Goal: Task Accomplishment & Management: Manage account settings

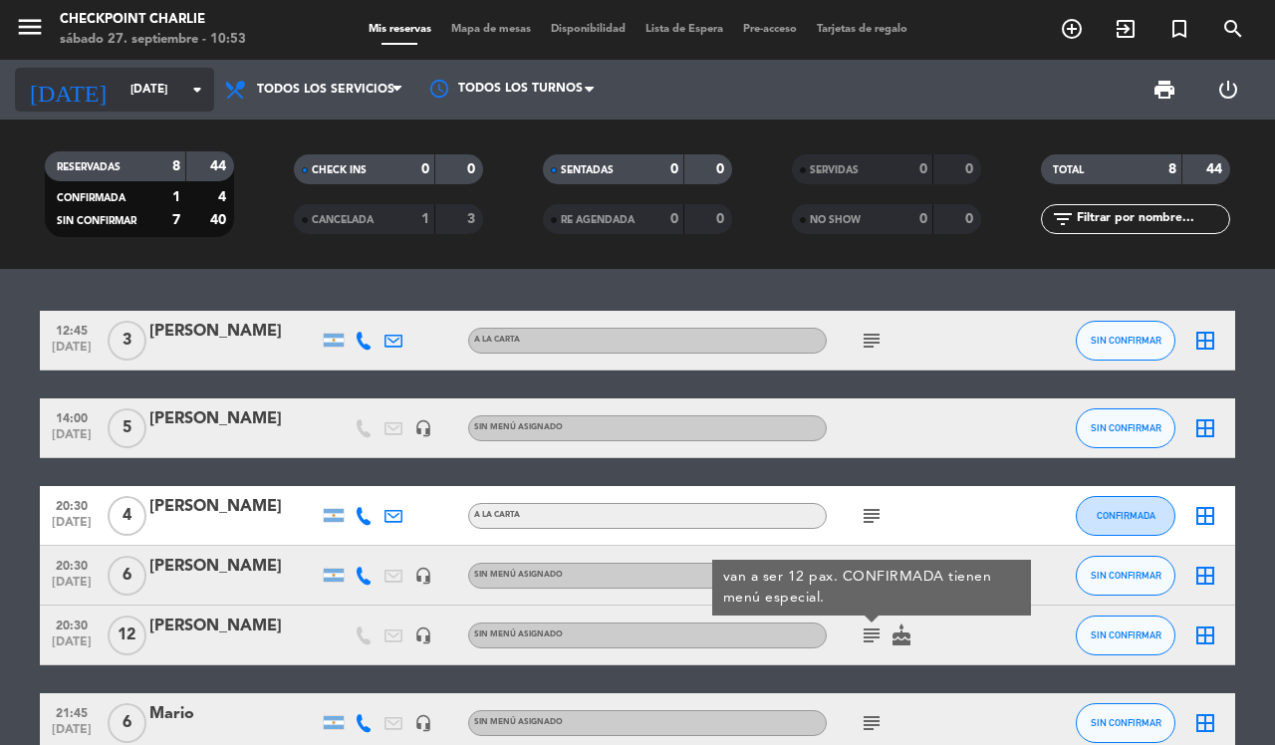
click at [181, 102] on input "[DATE]" at bounding box center [200, 90] width 158 height 34
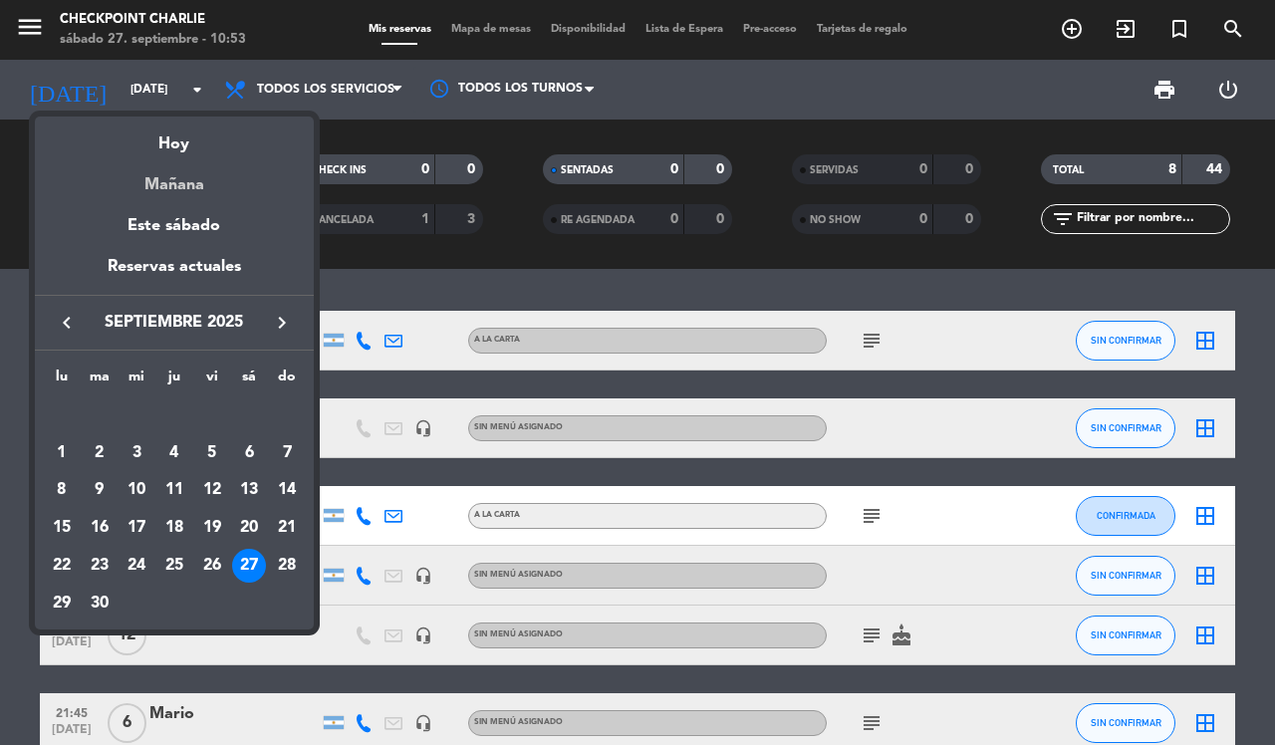
click at [186, 182] on div "Mañana" at bounding box center [174, 177] width 279 height 41
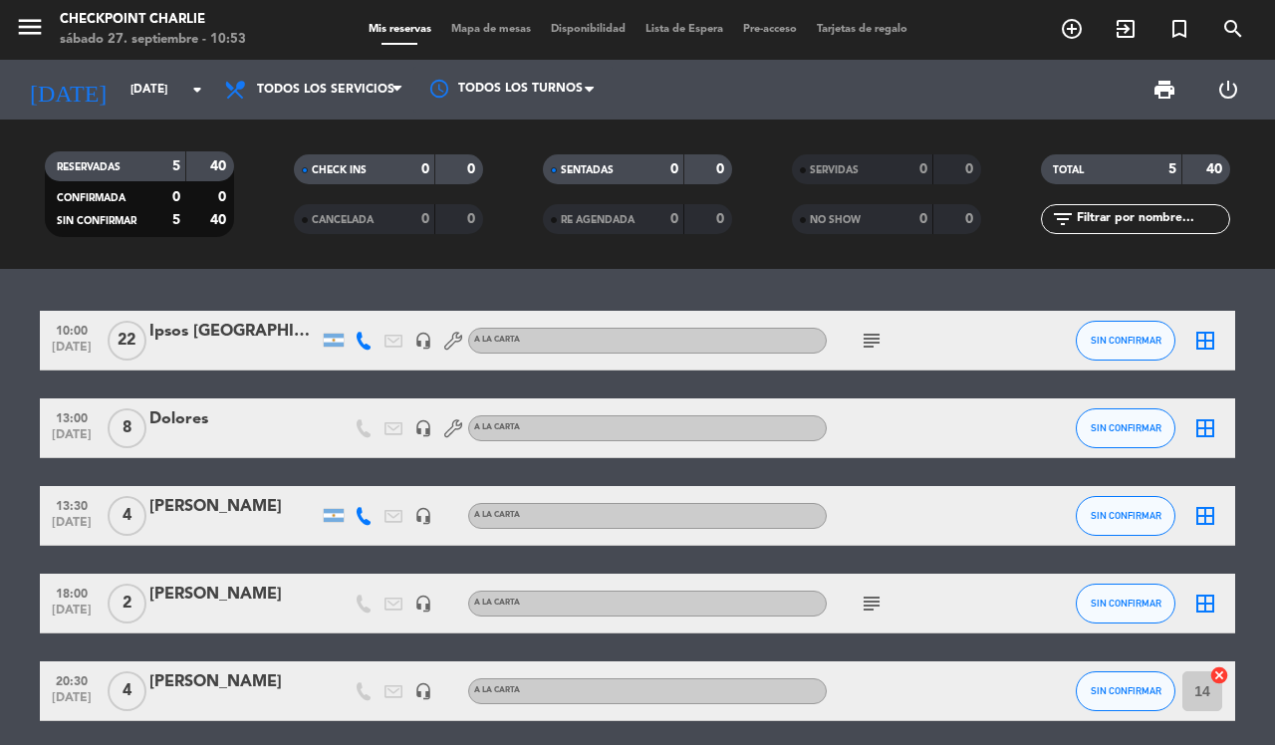
click at [260, 356] on div at bounding box center [233, 354] width 169 height 16
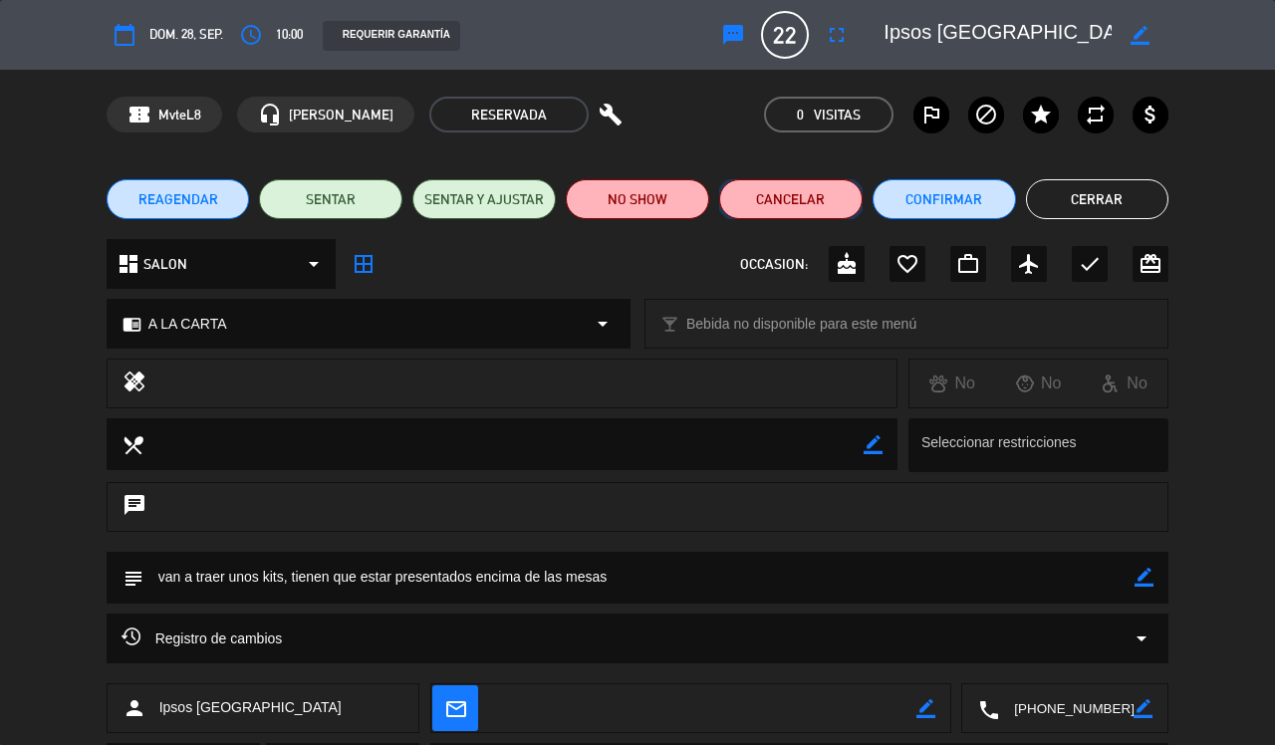
click at [768, 187] on button "Cancelar" at bounding box center [790, 199] width 143 height 40
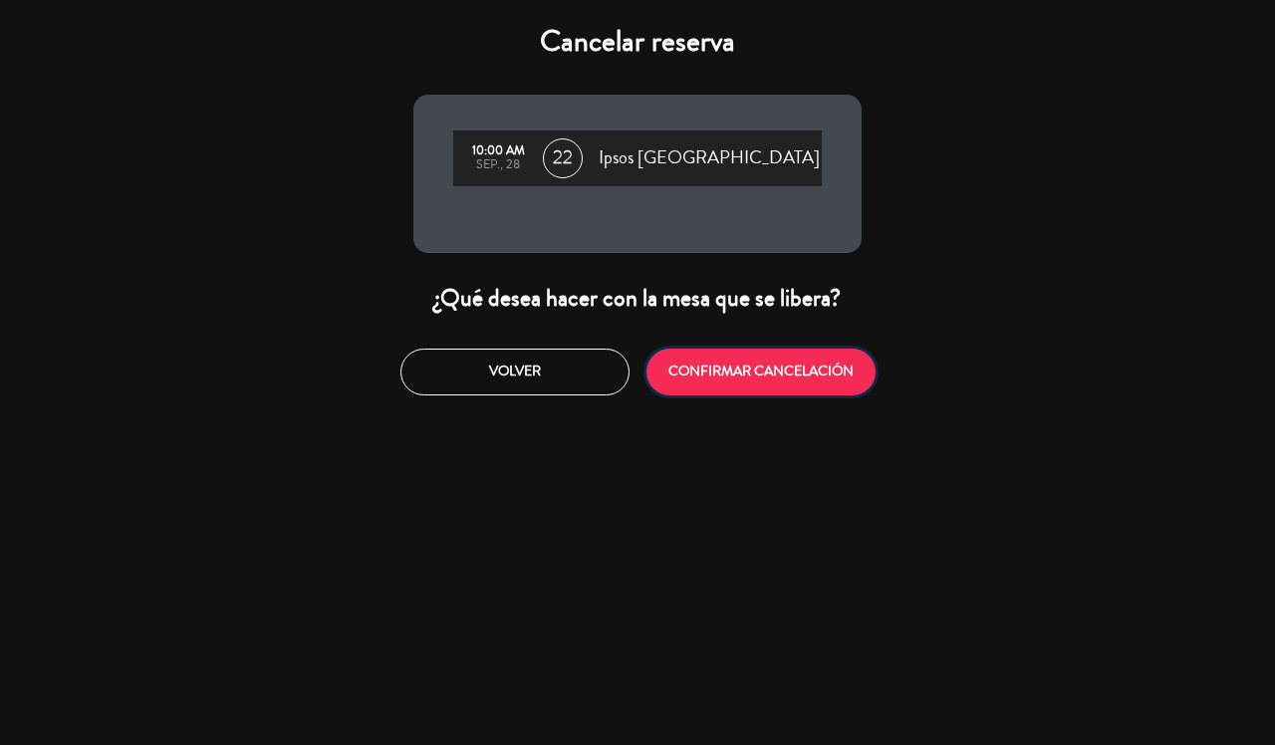
click at [703, 389] on button "CONFIRMAR CANCELACIÓN" at bounding box center [760, 372] width 229 height 47
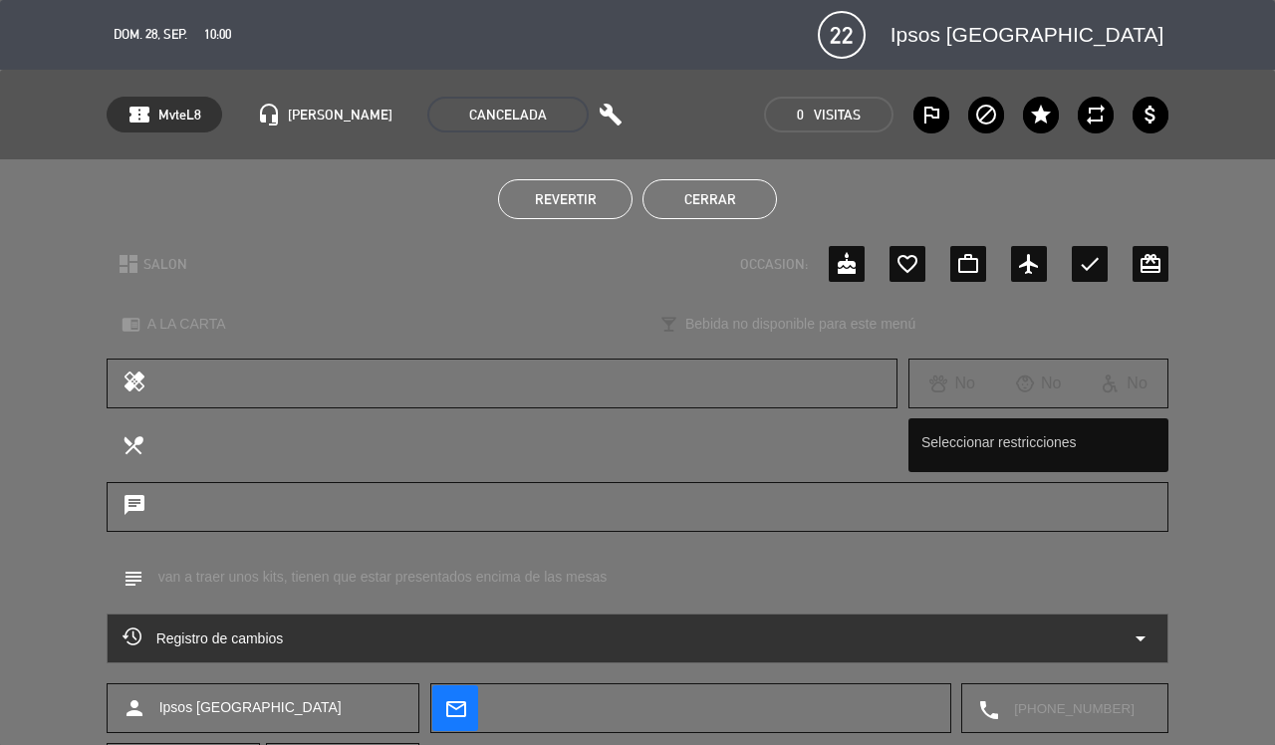
click at [729, 194] on button "Cerrar" at bounding box center [709, 199] width 134 height 40
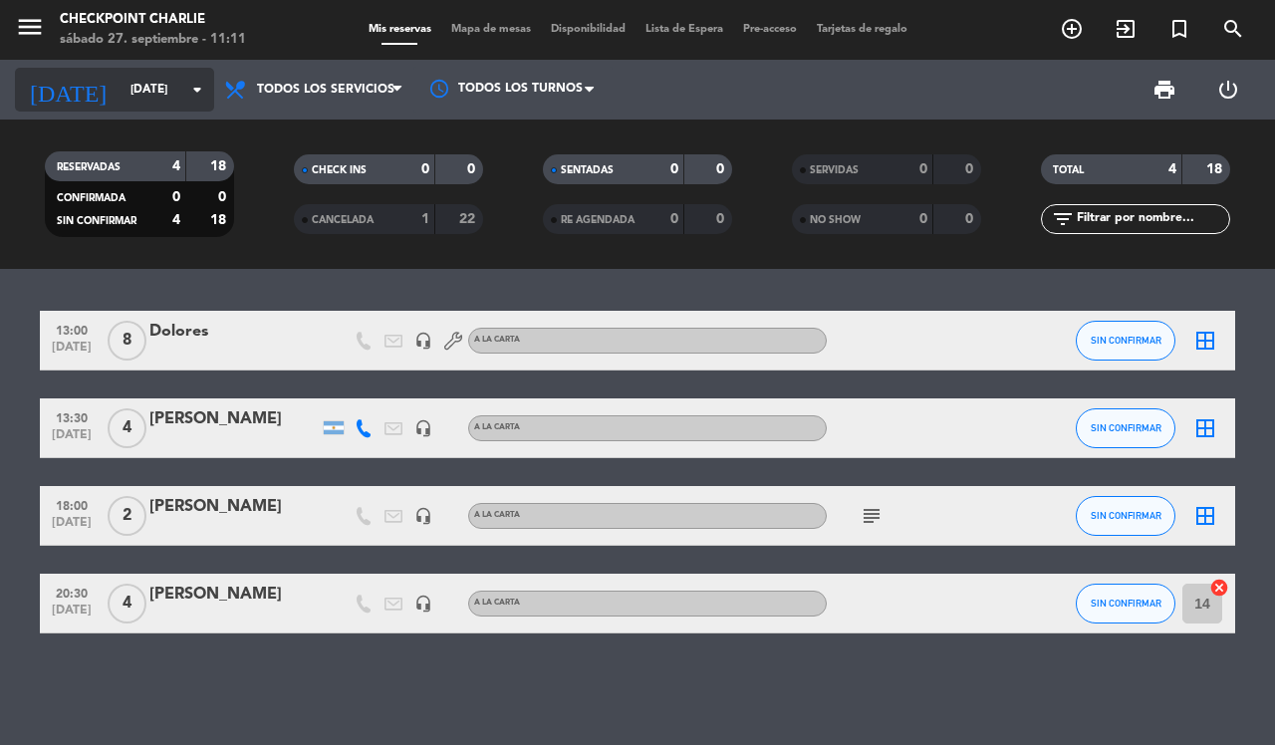
click at [162, 97] on input "[DATE]" at bounding box center [200, 90] width 158 height 34
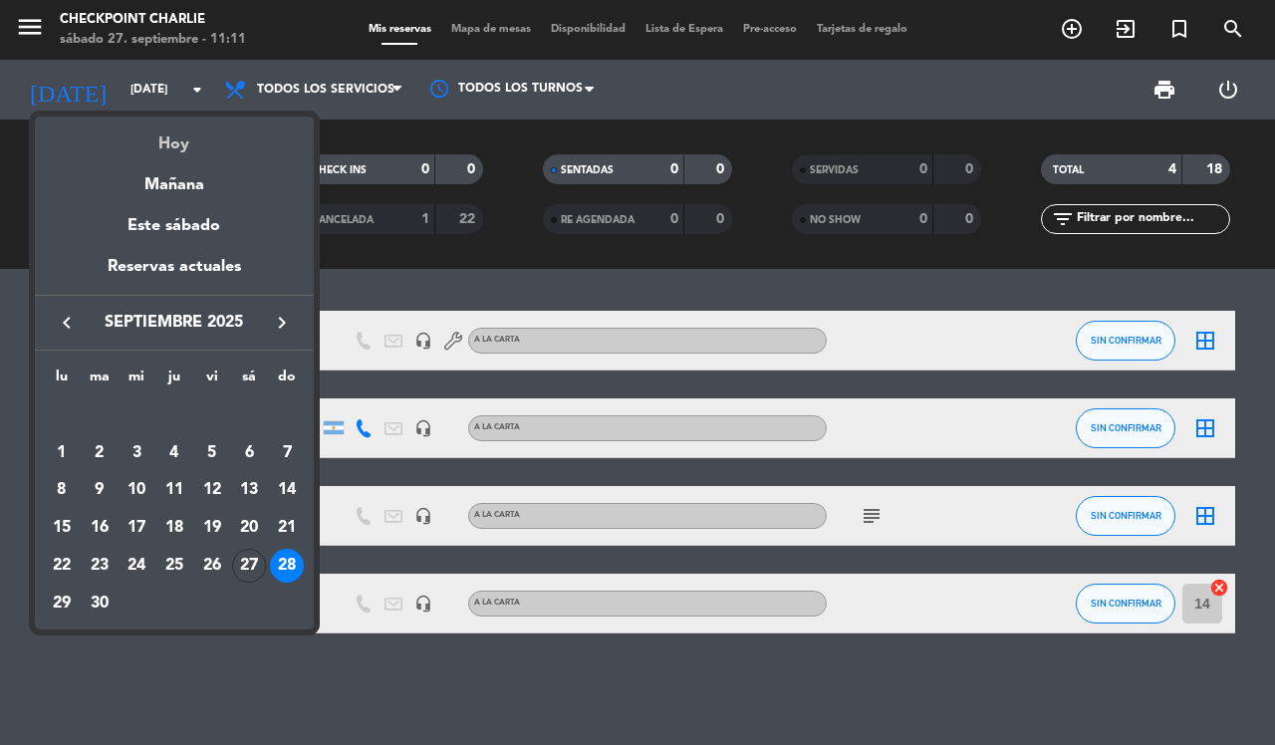
click at [192, 135] on div "Hoy" at bounding box center [174, 137] width 279 height 41
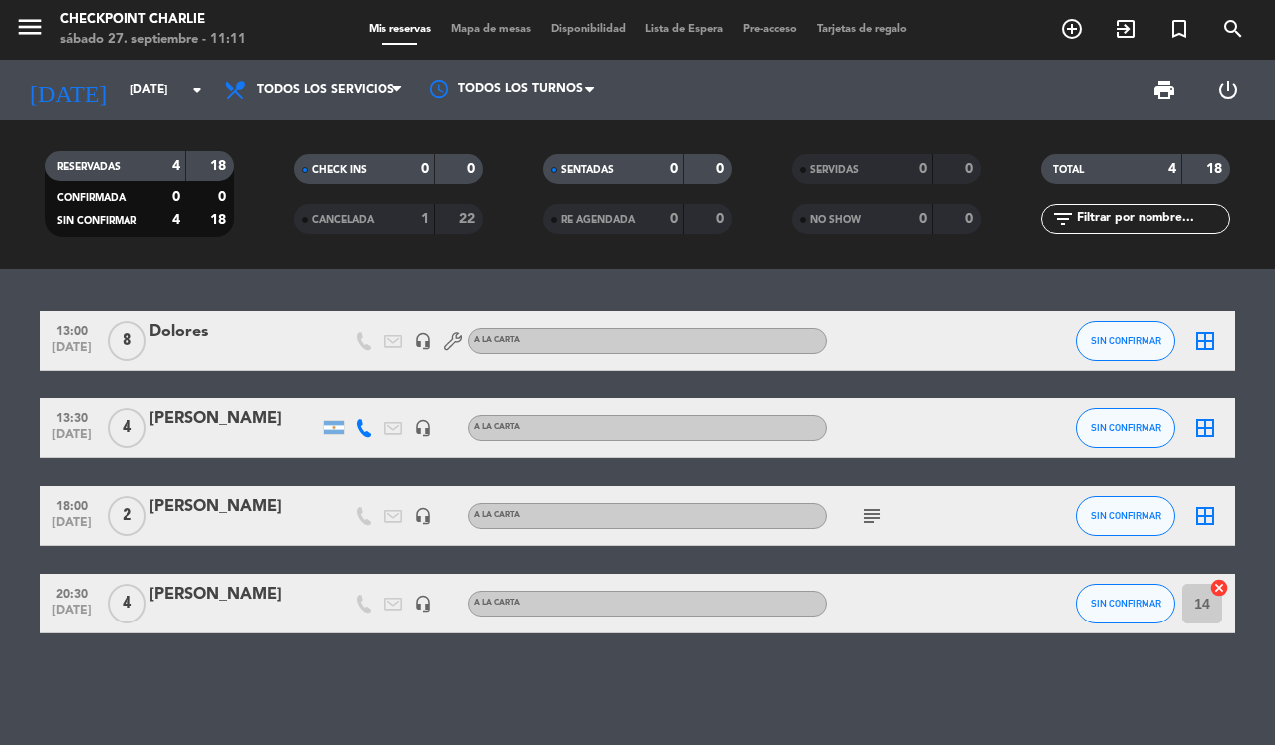
type input "[DATE]"
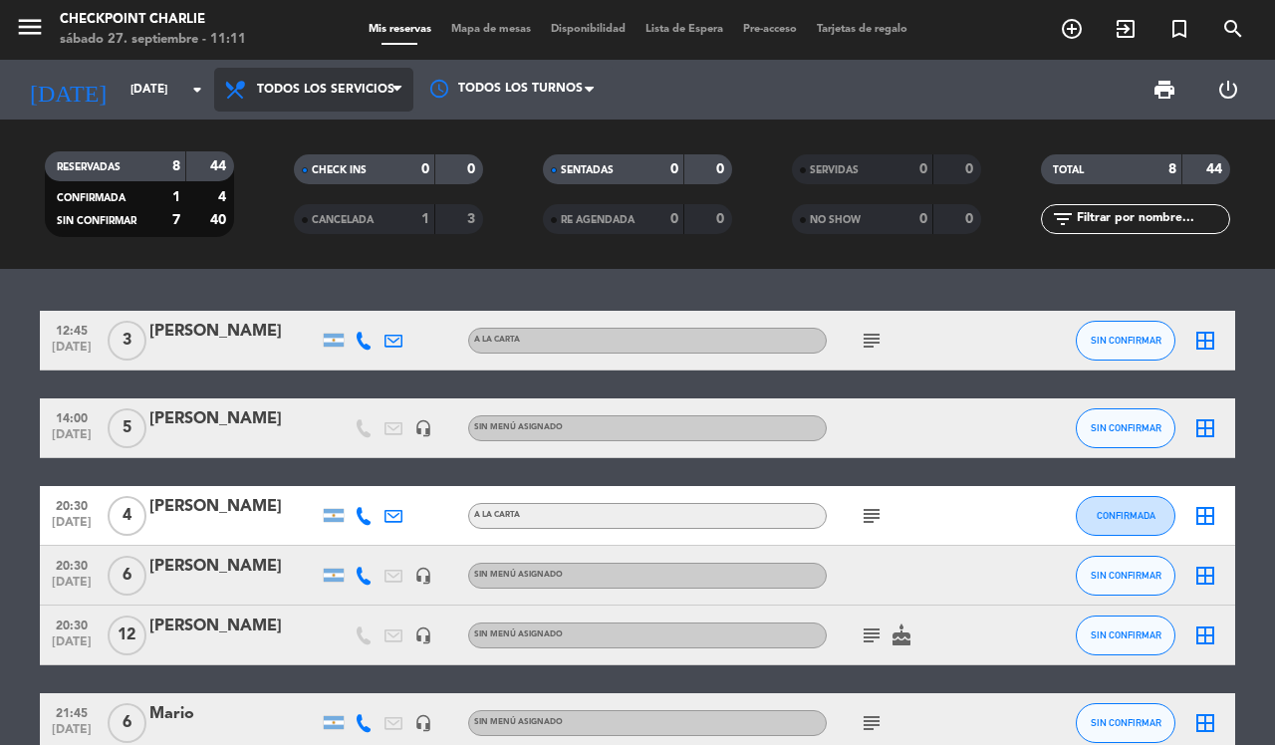
click at [331, 98] on span "Todos los servicios" at bounding box center [313, 90] width 199 height 44
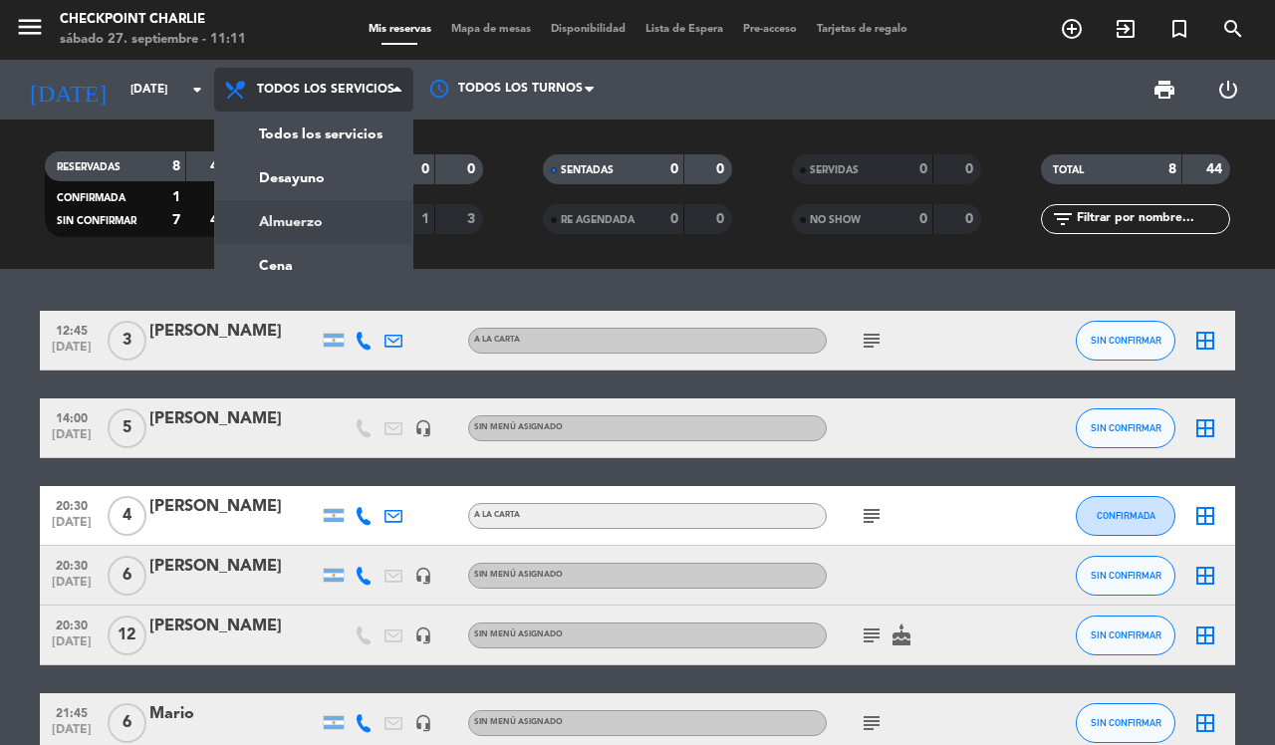
click at [344, 204] on div "menu Checkpoint [PERSON_NAME][DATE] 27. septiembre - 11:11 Mis reservas Mapa de…" at bounding box center [637, 134] width 1275 height 269
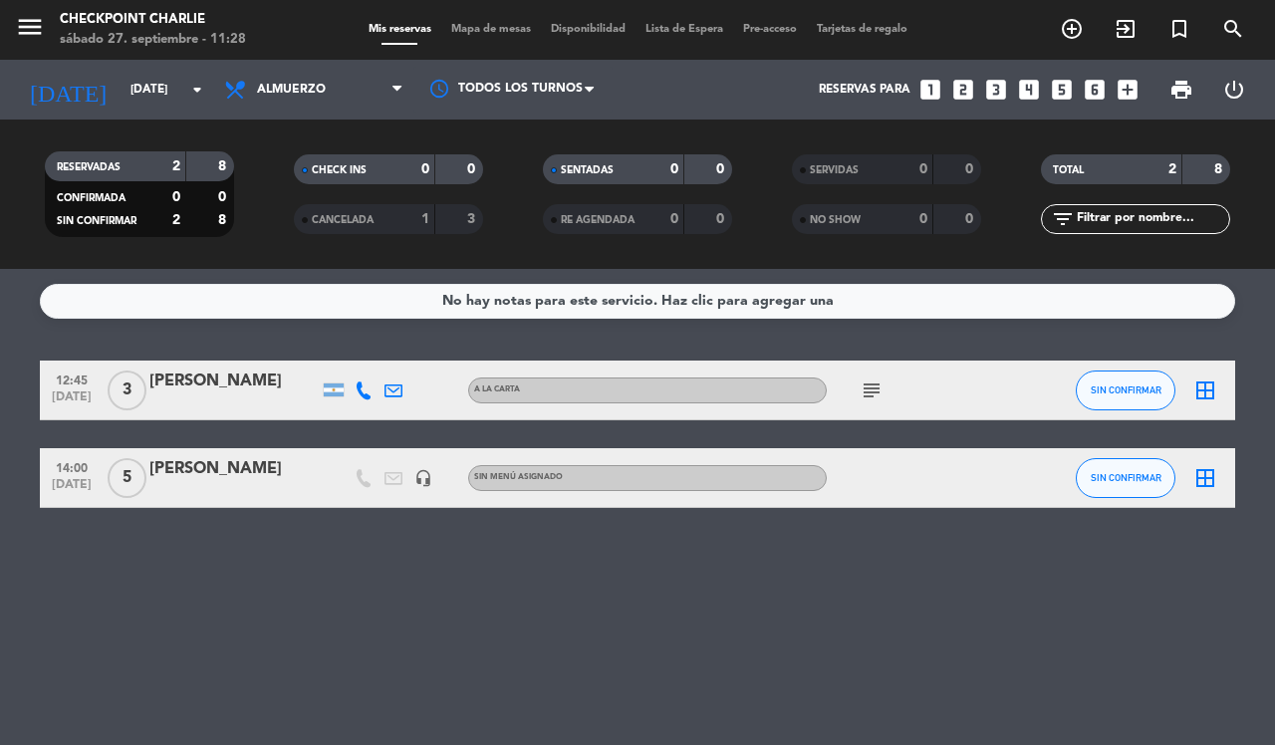
click at [210, 459] on div "[PERSON_NAME]" at bounding box center [233, 469] width 169 height 26
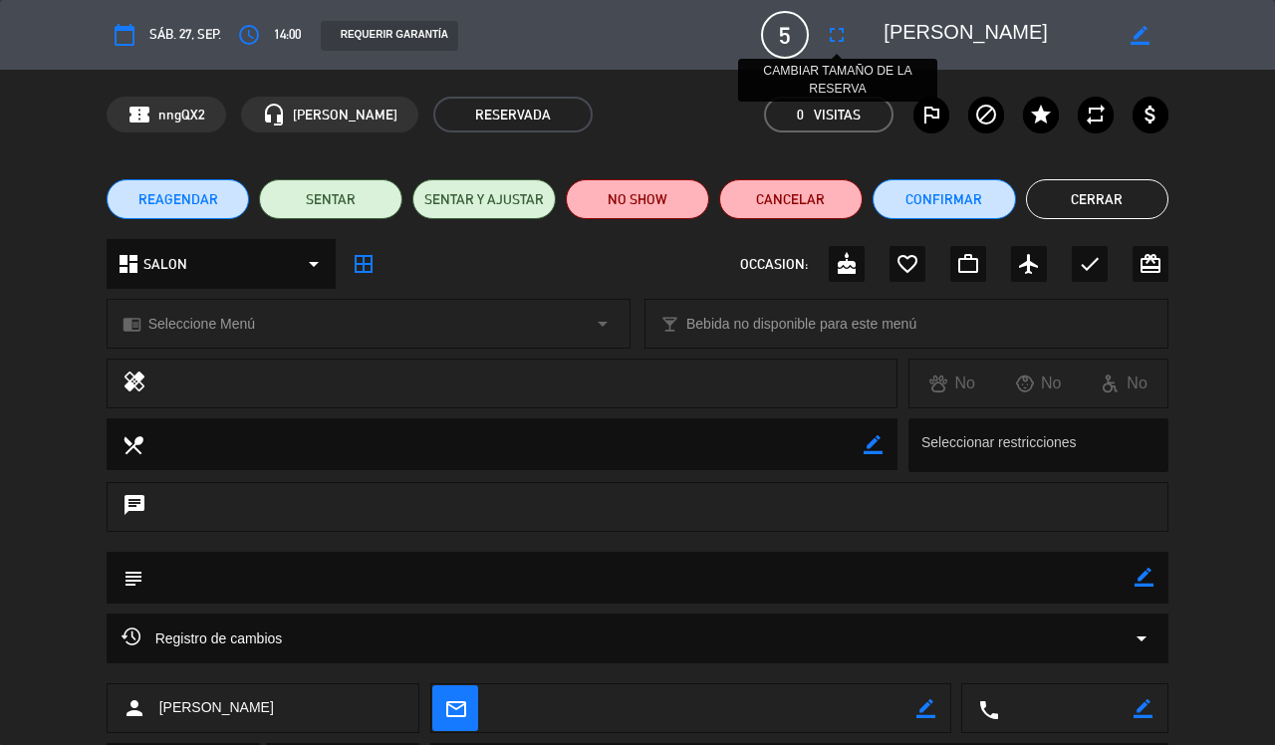
click at [843, 38] on icon "fullscreen" at bounding box center [837, 35] width 24 height 24
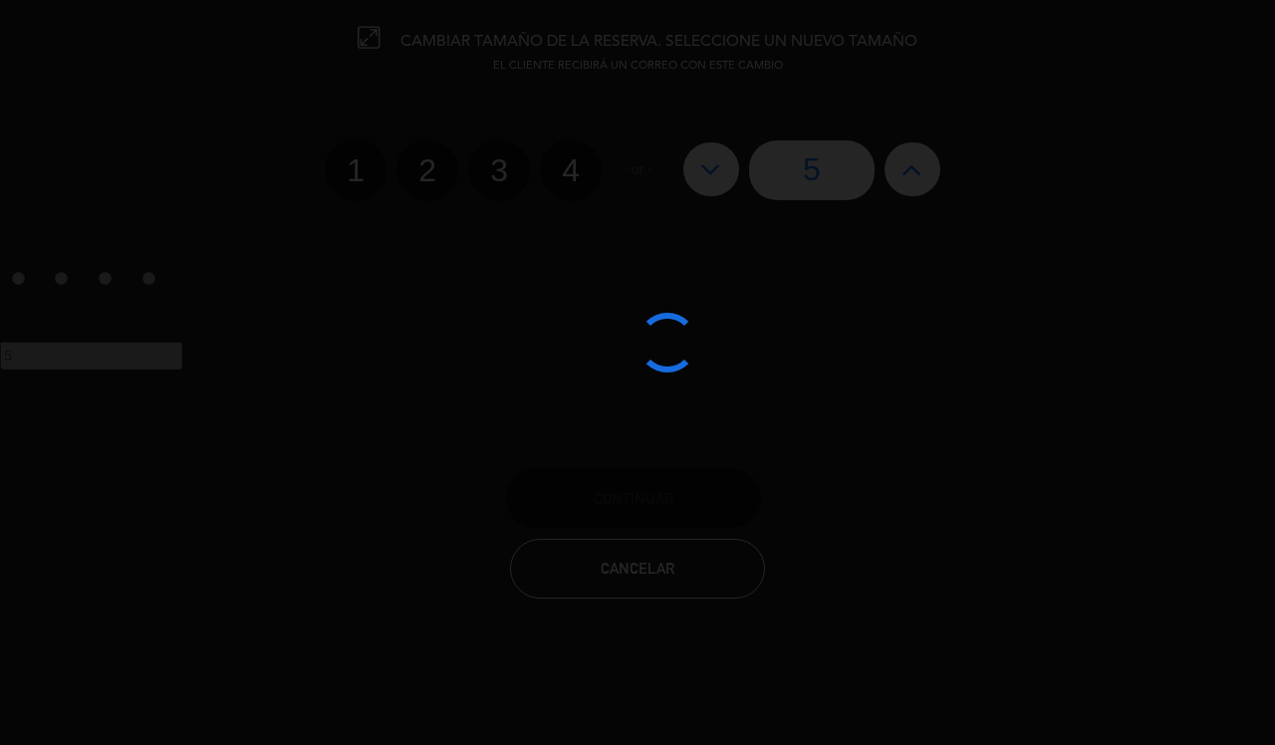
click at [902, 172] on div at bounding box center [637, 372] width 1275 height 745
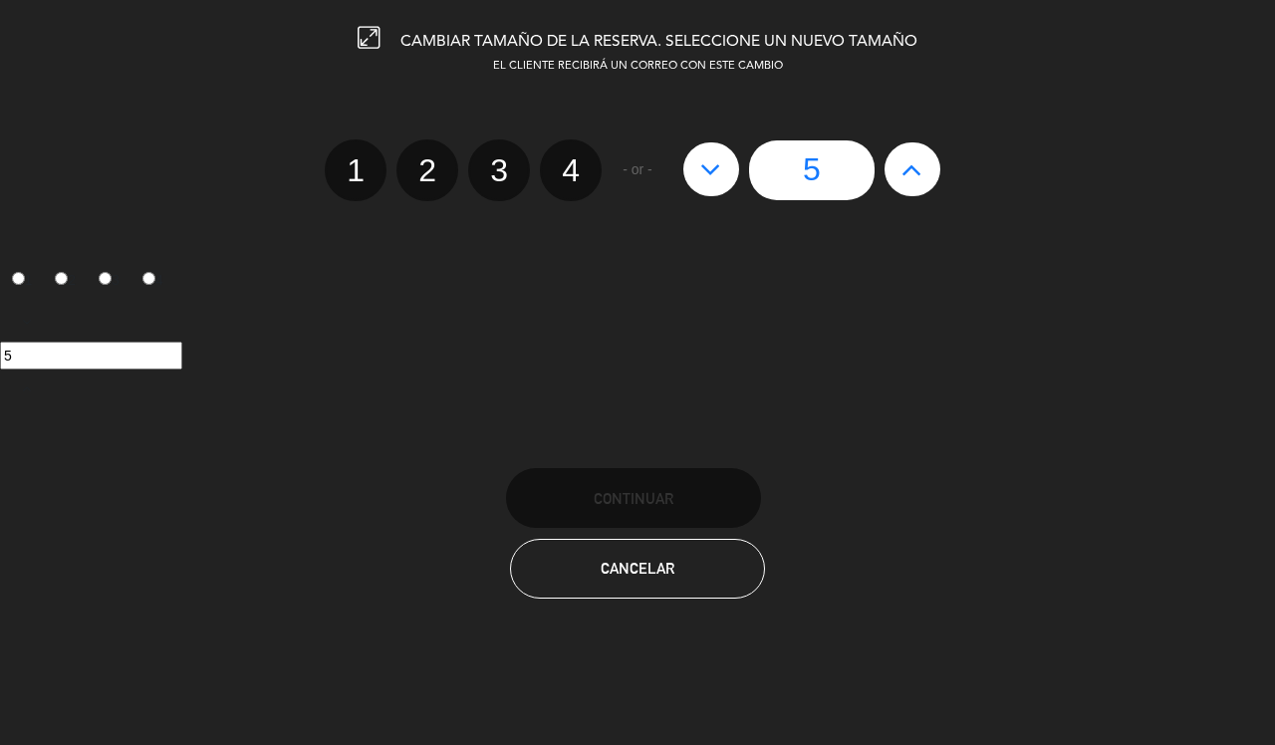
click at [907, 182] on icon at bounding box center [911, 169] width 21 height 32
type input "6"
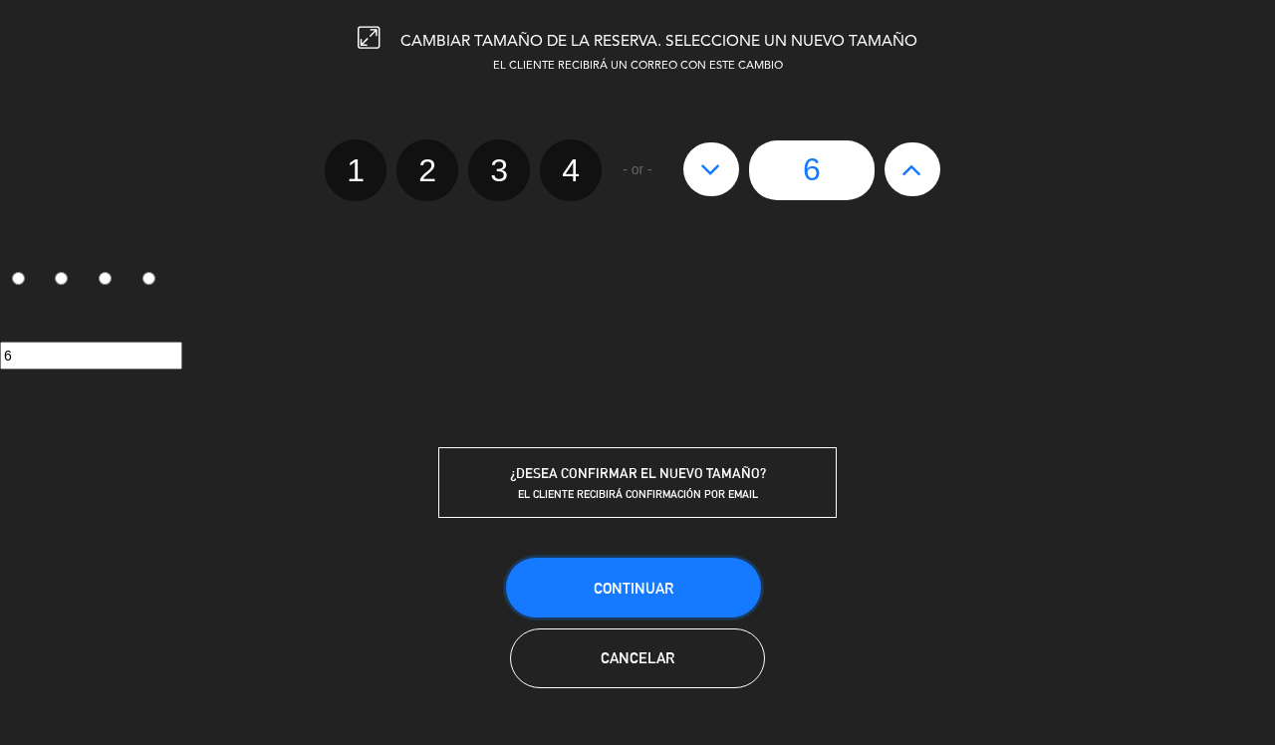
click at [695, 600] on button "Continuar" at bounding box center [633, 588] width 255 height 60
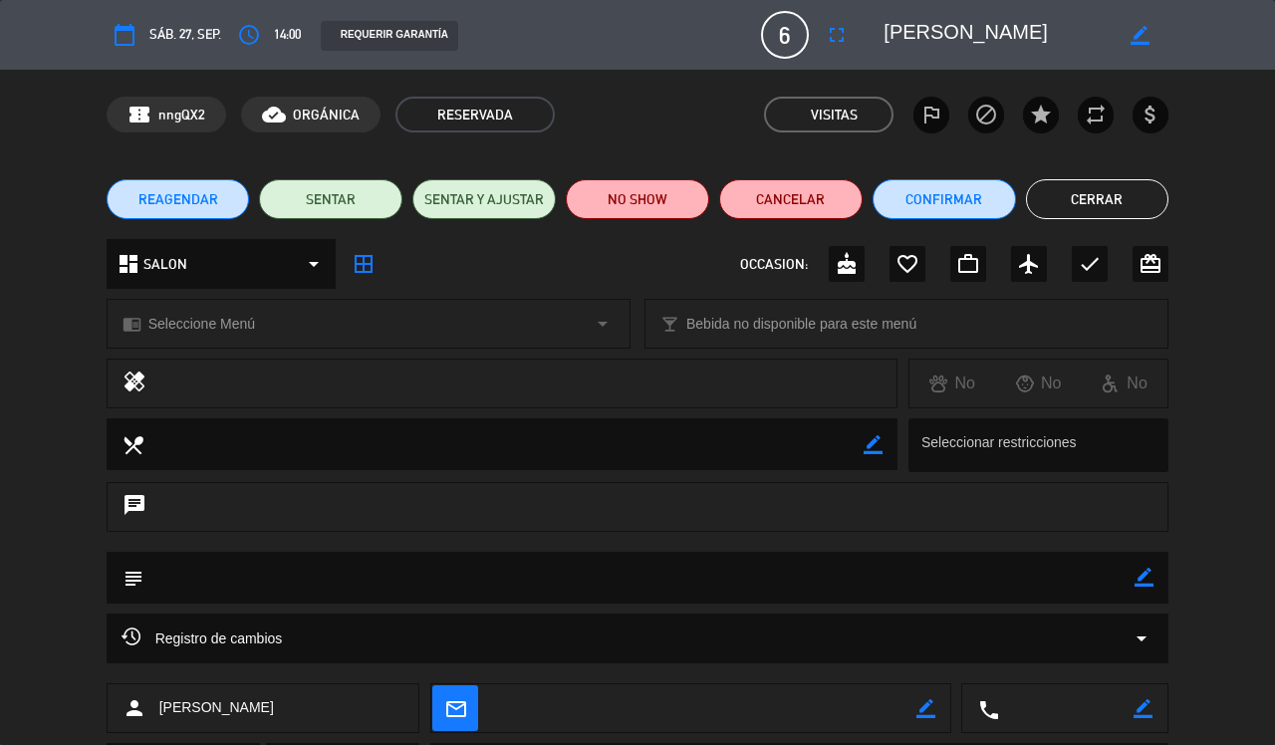
click at [1107, 220] on div "REAGENDAR SENTAR SENTAR Y AJUSTAR NO SHOW Cancelar Confirmar Cerrar" at bounding box center [637, 199] width 1275 height 80
click at [1092, 204] on button "Cerrar" at bounding box center [1097, 199] width 143 height 40
